Goal: Find specific page/section: Find specific page/section

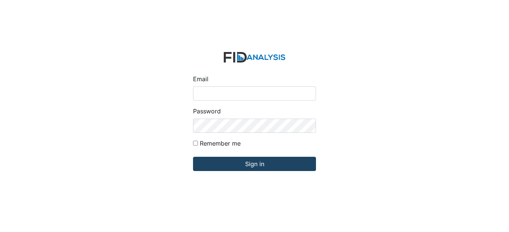
type input "[EMAIL_ADDRESS][DOMAIN_NAME]"
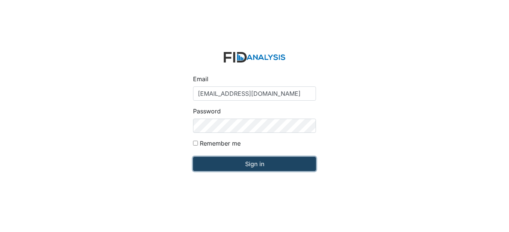
click at [248, 169] on input "Sign in" at bounding box center [254, 164] width 123 height 14
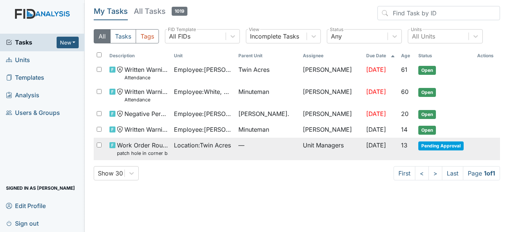
click at [184, 145] on span "Location : Twin Acres" at bounding box center [202, 145] width 57 height 9
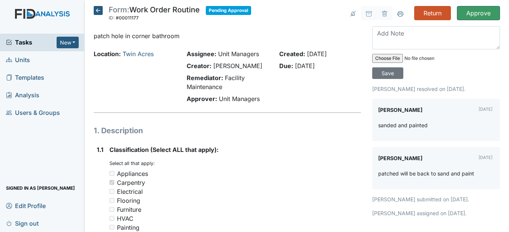
click at [98, 10] on icon at bounding box center [98, 10] width 9 height 9
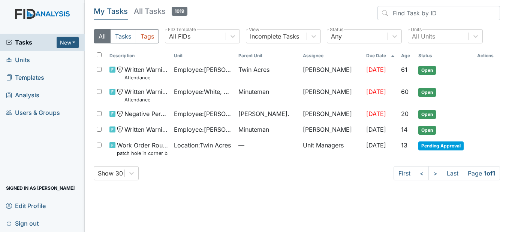
click at [21, 58] on span "Units" at bounding box center [18, 60] width 24 height 12
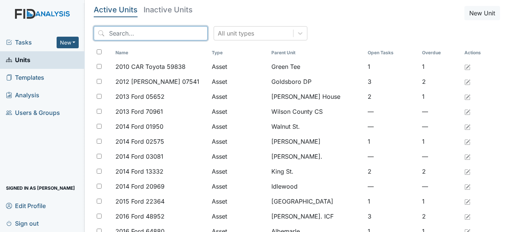
click at [142, 33] on input "search" at bounding box center [151, 33] width 114 height 14
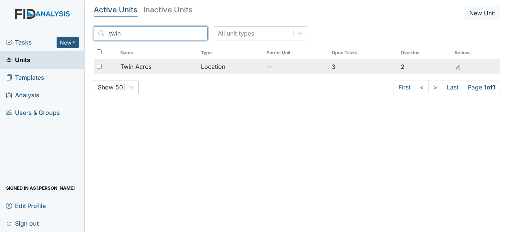
type input "twin"
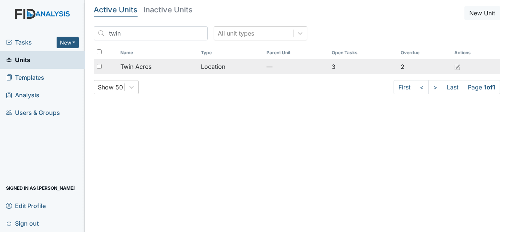
click at [144, 68] on span "Twin Acres" at bounding box center [135, 66] width 31 height 9
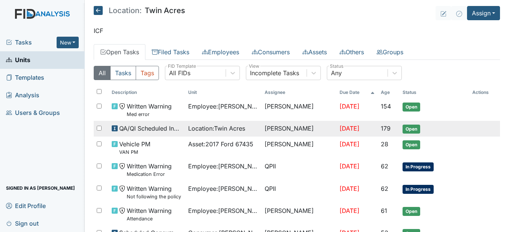
click at [208, 125] on span "Location : Twin Acres" at bounding box center [216, 128] width 57 height 9
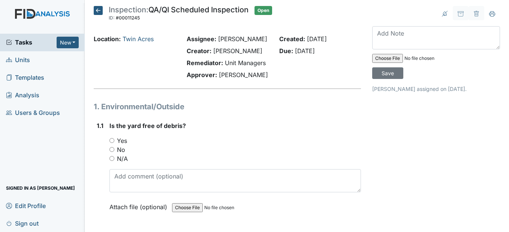
click at [98, 13] on icon at bounding box center [98, 10] width 9 height 9
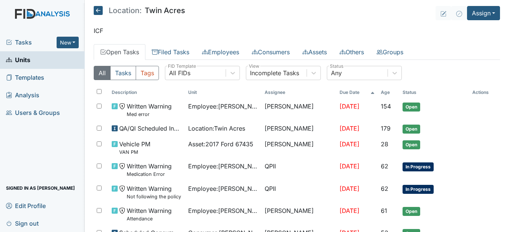
click at [25, 227] on span "Sign out" at bounding box center [22, 224] width 33 height 12
